Goal: Task Accomplishment & Management: Manage account settings

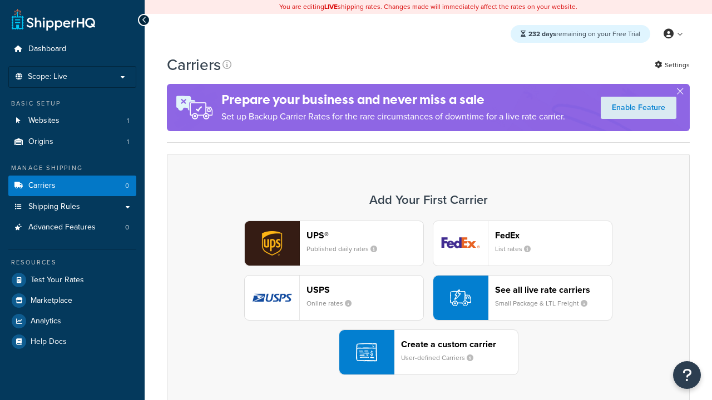
click at [428, 299] on div "UPS® Published daily rates FedEx List rates USPS Online rates See all live rate…" at bounding box center [427, 298] width 499 height 155
click at [553, 236] on header "FedEx" at bounding box center [553, 235] width 117 height 11
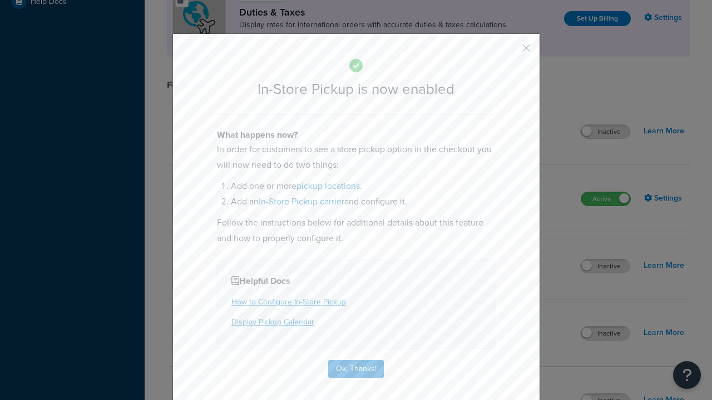
click at [509, 51] on button "button" at bounding box center [509, 52] width 3 height 3
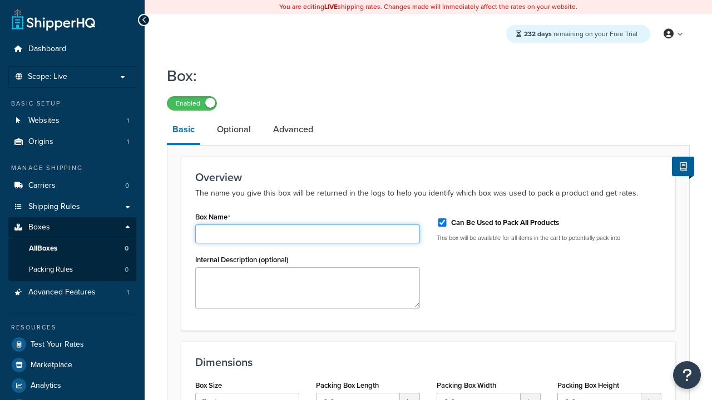
type input "Box1"
select select "usps_small"
type input "8.5"
type input "5"
type input "1.5"
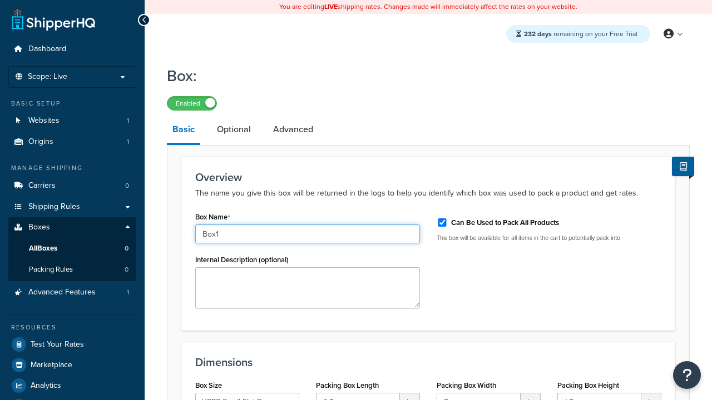
type input "Box1"
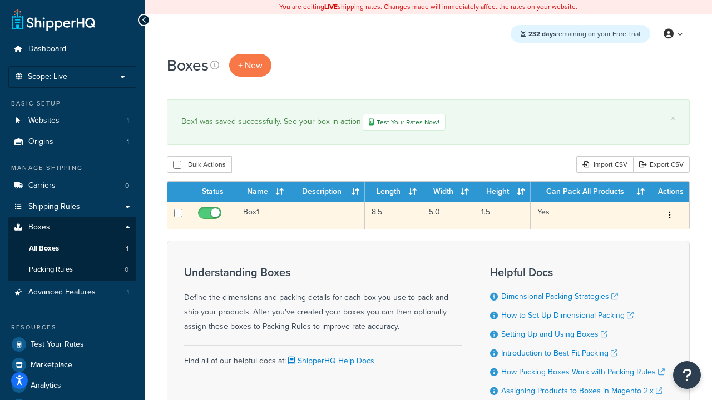
click at [211, 217] on input "checkbox" at bounding box center [211, 216] width 31 height 14
checkbox input "false"
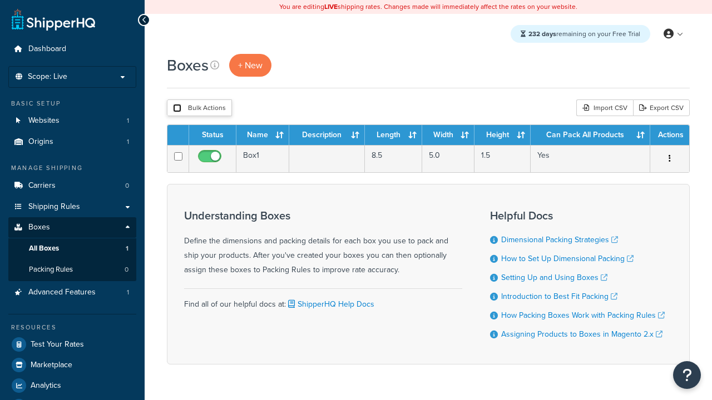
click at [177, 109] on input "checkbox" at bounding box center [177, 108] width 8 height 8
checkbox input "true"
click at [0, 0] on button "Delete" at bounding box center [0, 0] width 0 height 0
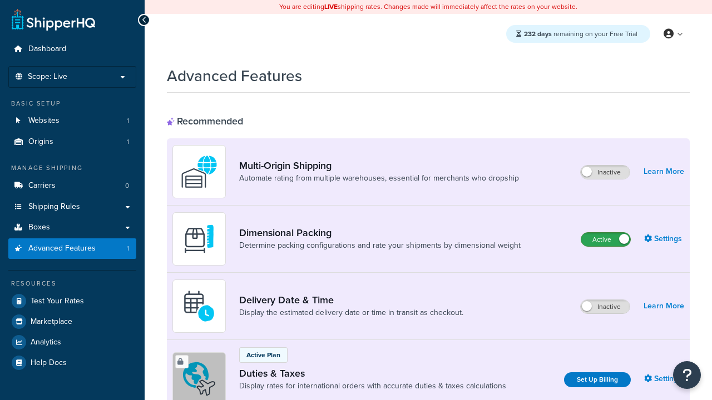
click at [606, 240] on label "Active" at bounding box center [605, 239] width 49 height 13
